Goal: Task Accomplishment & Management: Use online tool/utility

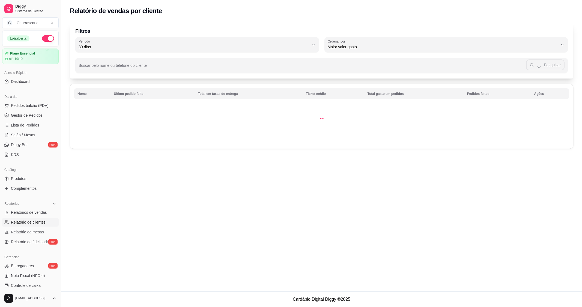
select select "30"
select select "HIGHEST_TOTAL_SPENT_WITH_ORDERS"
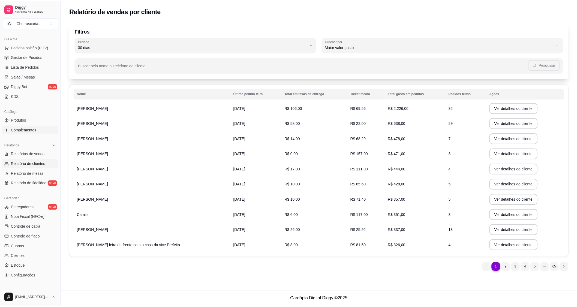
scroll to position [61, 0]
click at [32, 54] on span "Gestor de Pedidos" at bounding box center [27, 54] width 32 height 5
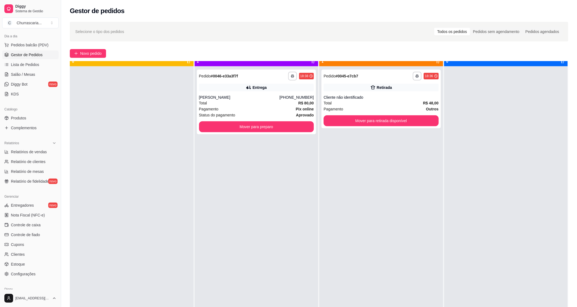
scroll to position [15, 0]
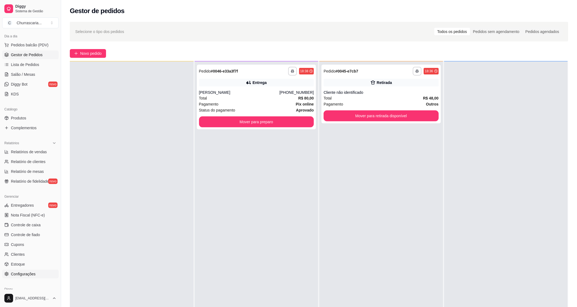
click at [34, 274] on span "Configurações" at bounding box center [23, 274] width 25 height 5
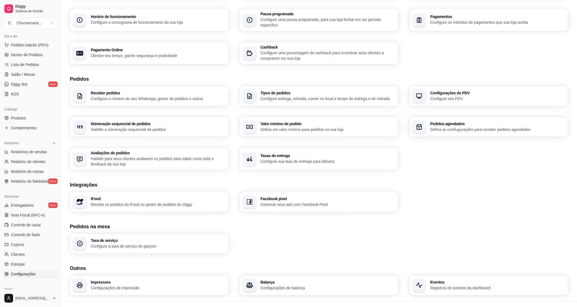
scroll to position [65, 0]
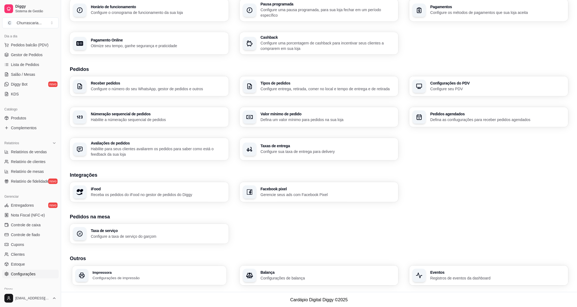
click at [172, 275] on div "Impressora Configurações de impressão" at bounding box center [158, 276] width 131 height 10
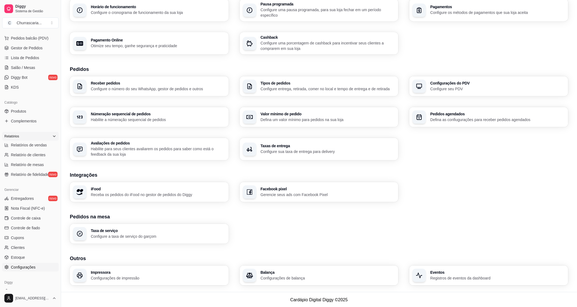
scroll to position [55, 0]
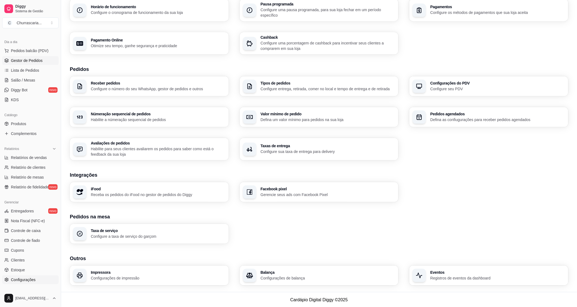
click at [41, 58] on span "Gestor de Pedidos" at bounding box center [27, 60] width 32 height 5
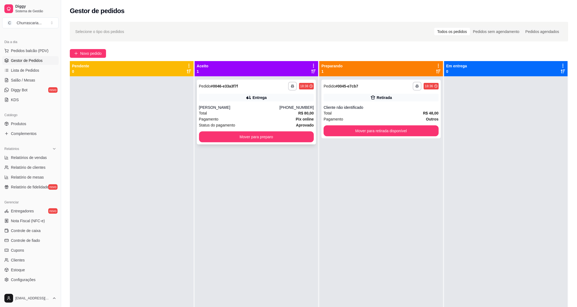
click at [272, 144] on div "**********" at bounding box center [257, 112] width 120 height 65
click at [213, 138] on button "Mover para preparo" at bounding box center [257, 137] width 112 height 11
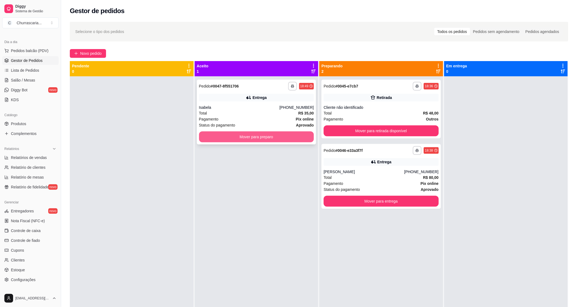
click at [252, 137] on button "Mover para preparo" at bounding box center [256, 137] width 115 height 11
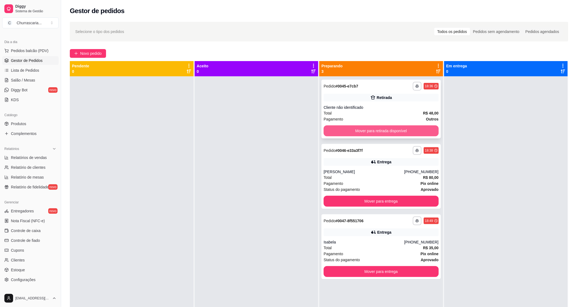
click at [383, 129] on button "Mover para retirada disponível" at bounding box center [381, 131] width 115 height 11
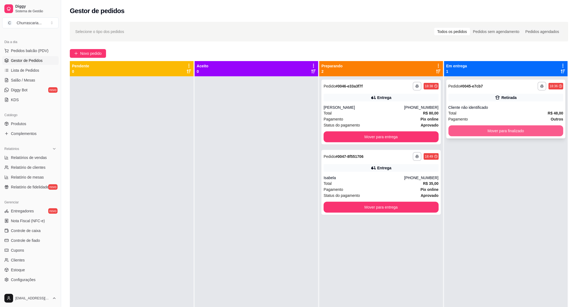
click at [468, 127] on button "Mover para finalizado" at bounding box center [506, 131] width 115 height 11
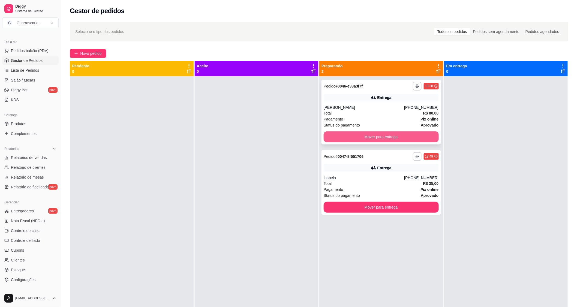
click at [427, 140] on button "Mover para entrega" at bounding box center [381, 137] width 115 height 11
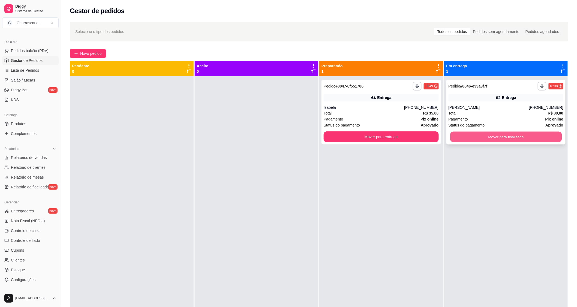
click at [474, 132] on button "Mover para finalizado" at bounding box center [507, 137] width 112 height 11
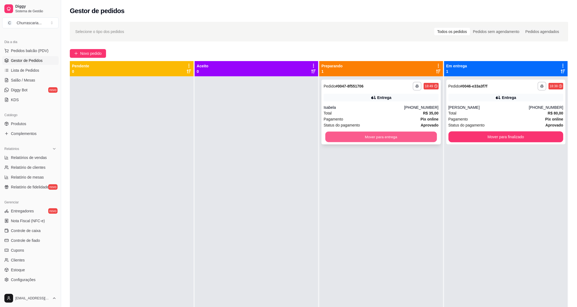
click at [431, 141] on button "Mover para entrega" at bounding box center [382, 137] width 112 height 11
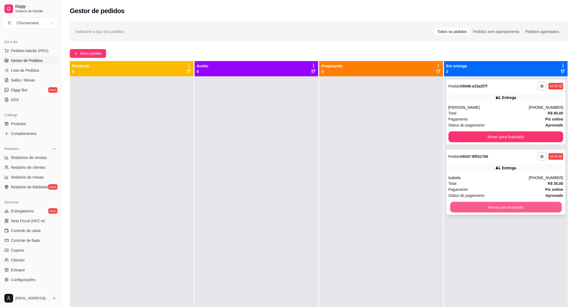
click at [482, 207] on button "Mover para finalizado" at bounding box center [507, 207] width 112 height 11
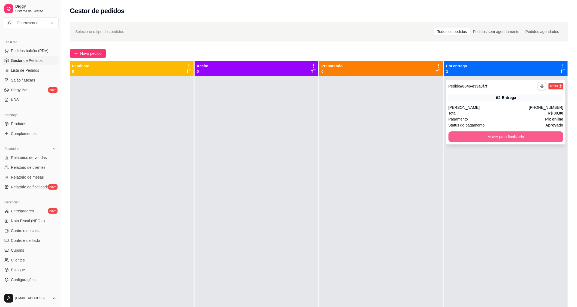
click at [472, 139] on button "Mover para finalizado" at bounding box center [506, 137] width 115 height 11
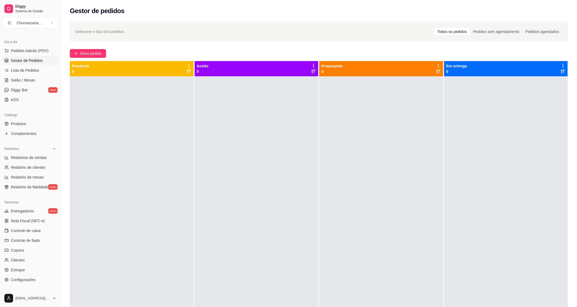
click at [43, 59] on link "Gestor de Pedidos" at bounding box center [30, 60] width 56 height 9
click at [43, 52] on span "Pedidos balcão (PDV)" at bounding box center [30, 50] width 38 height 5
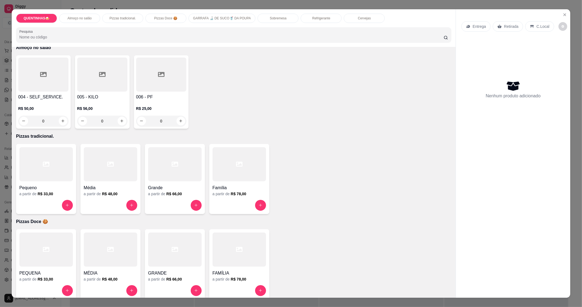
scroll to position [121, 0]
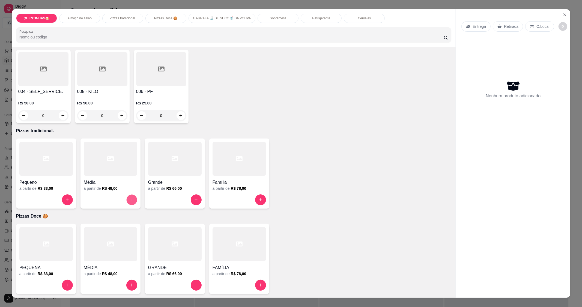
click at [130, 197] on button "increase-product-quantity" at bounding box center [131, 200] width 11 height 11
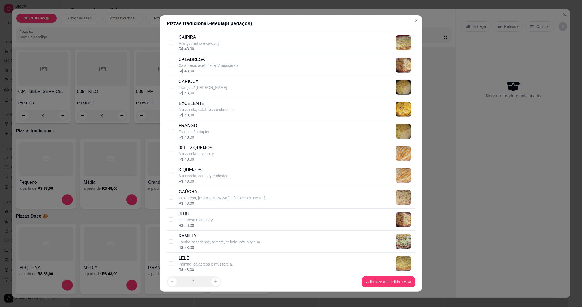
scroll to position [242, 0]
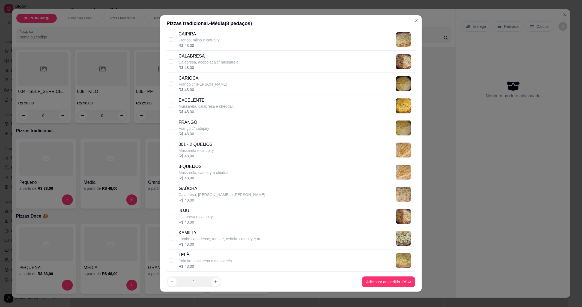
click at [172, 129] on div "[PERSON_NAME] c/ catupiry R$ 48,00" at bounding box center [291, 128] width 249 height 22
checkbox input "true"
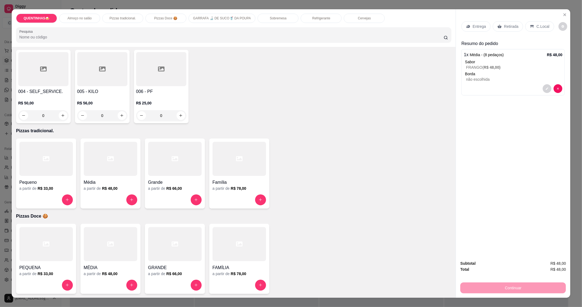
click at [509, 25] on p "Retirada" at bounding box center [511, 26] width 14 height 5
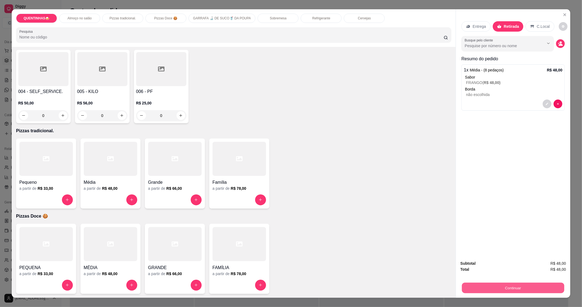
click at [481, 289] on button "Continuar" at bounding box center [513, 288] width 102 height 11
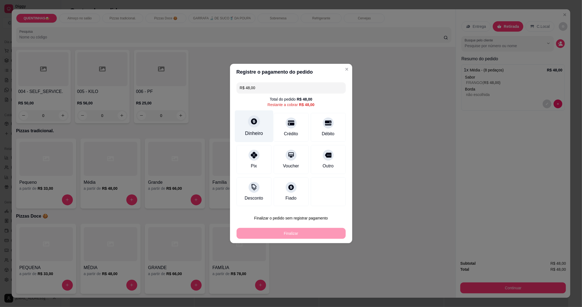
click at [262, 132] on div "Dinheiro" at bounding box center [254, 133] width 18 height 7
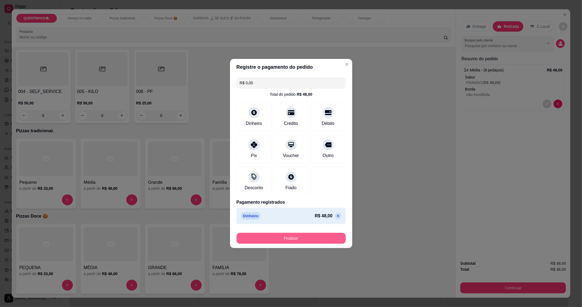
click at [307, 239] on button "Finalizar" at bounding box center [291, 238] width 109 height 11
type input "-R$ 48,00"
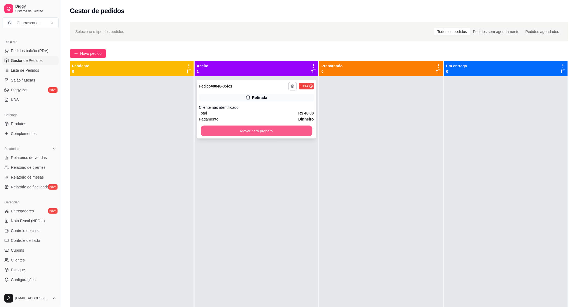
click at [296, 135] on button "Mover para preparo" at bounding box center [257, 131] width 112 height 11
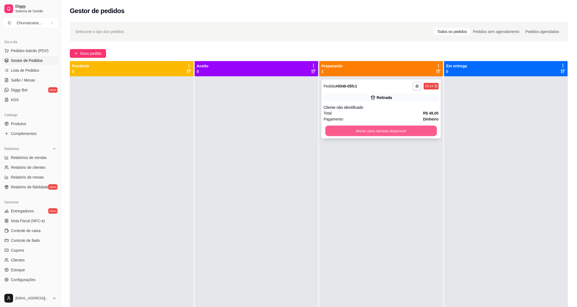
click at [418, 129] on button "Mover para retirada disponível" at bounding box center [382, 131] width 112 height 11
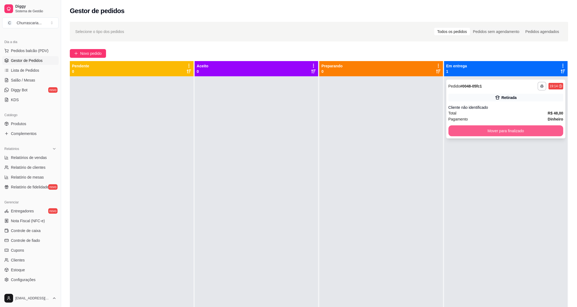
click at [480, 129] on button "Mover para finalizado" at bounding box center [506, 131] width 115 height 11
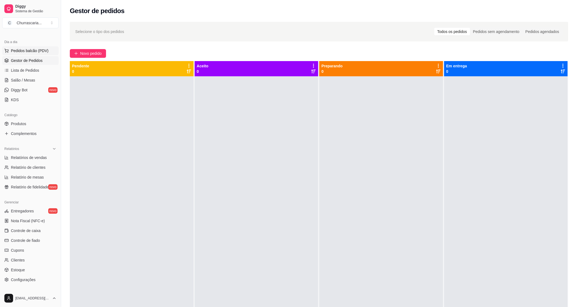
click at [36, 50] on span "Pedidos balcão (PDV)" at bounding box center [30, 50] width 38 height 5
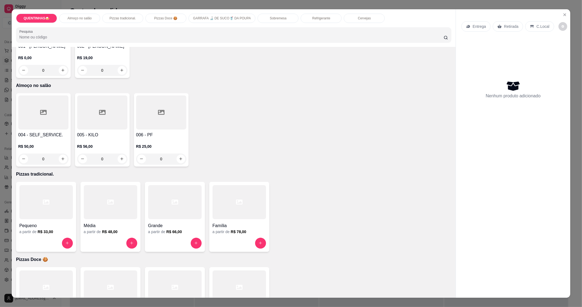
scroll to position [121, 0]
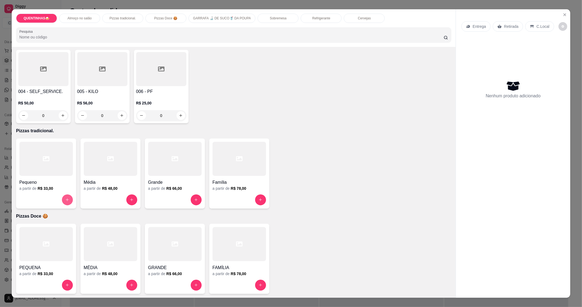
click at [64, 202] on button "increase-product-quantity" at bounding box center [67, 200] width 11 height 11
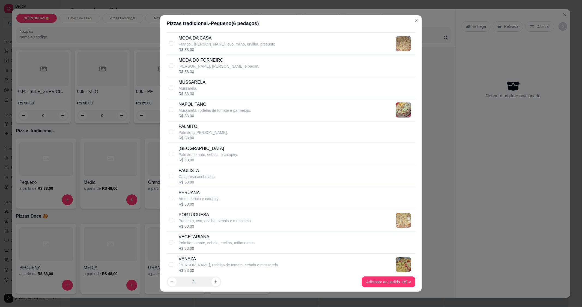
scroll to position [637, 0]
click at [171, 222] on div "PORTUGUESA Presunto, ovo, ervilha, cebola e mussarela. R$ 33,00" at bounding box center [291, 220] width 249 height 22
checkbox input "true"
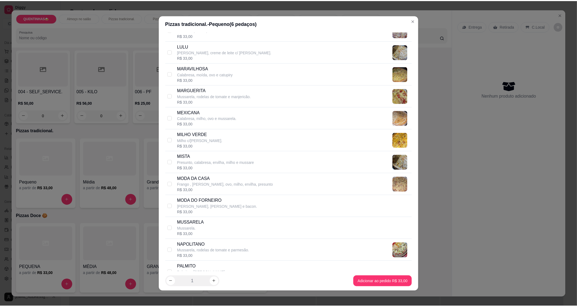
scroll to position [515, 0]
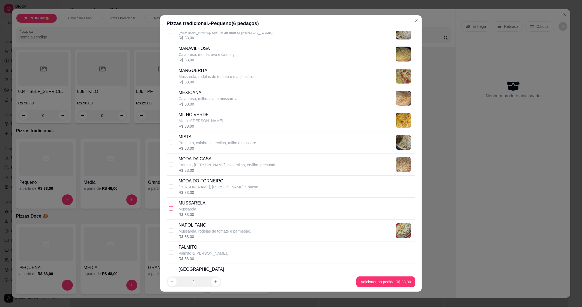
click at [169, 209] on input "checkbox" at bounding box center [171, 209] width 4 height 4
checkbox input "true"
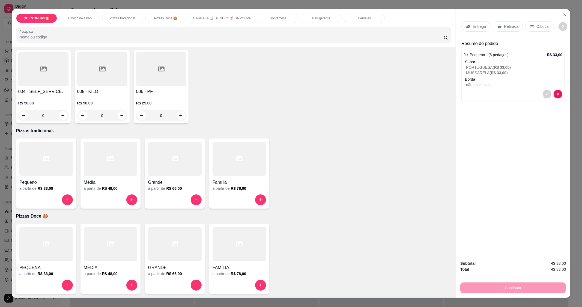
click at [532, 24] on div "C.Local" at bounding box center [539, 26] width 29 height 10
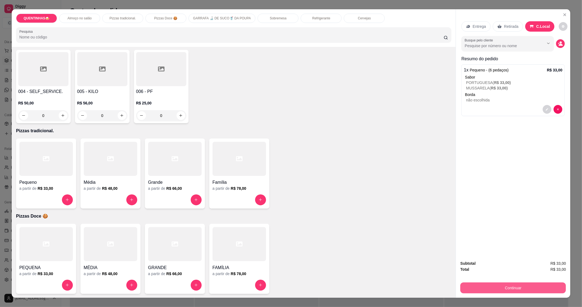
click at [471, 285] on button "Continuar" at bounding box center [513, 288] width 106 height 11
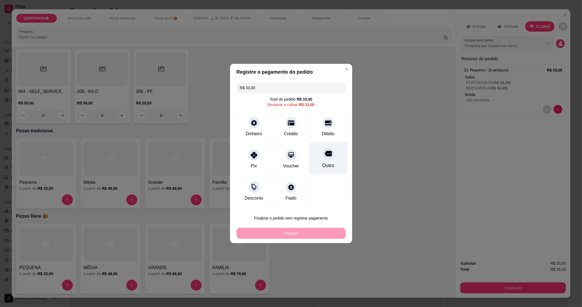
click at [330, 149] on div "Outro" at bounding box center [328, 159] width 38 height 32
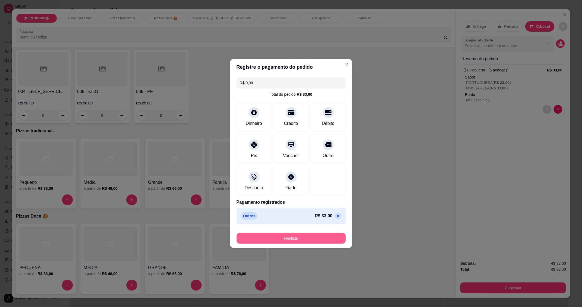
click at [314, 238] on button "Finalizar" at bounding box center [291, 238] width 109 height 11
type input "-R$ 33,00"
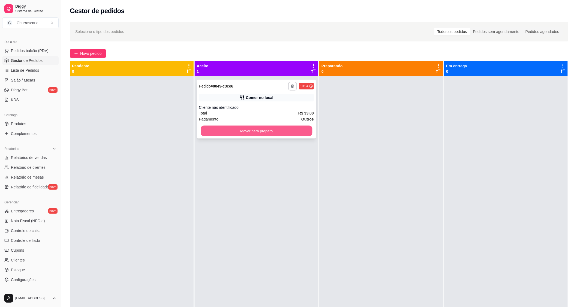
click at [294, 133] on button "Mover para preparo" at bounding box center [257, 131] width 112 height 11
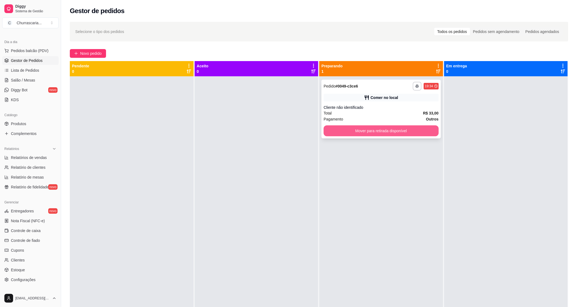
click at [407, 135] on button "Mover para retirada disponível" at bounding box center [381, 131] width 115 height 11
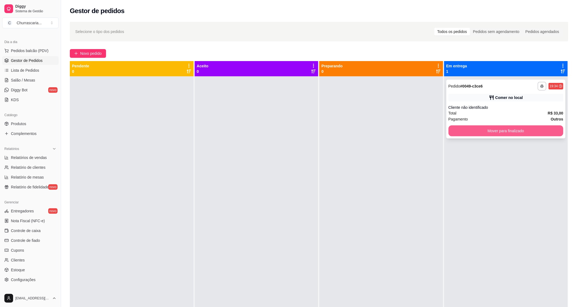
click at [449, 129] on button "Mover para finalizado" at bounding box center [506, 131] width 115 height 11
